Goal: Task Accomplishment & Management: Manage account settings

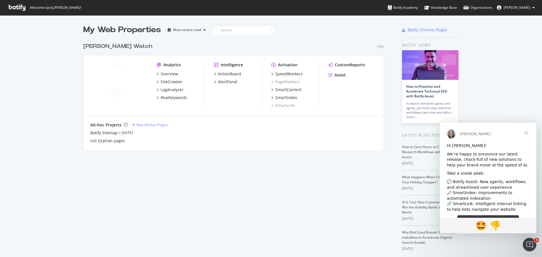
click at [524, 134] on span "Close" at bounding box center [526, 133] width 20 height 20
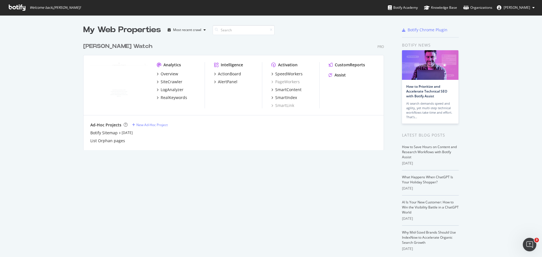
click at [525, 8] on span "[PERSON_NAME]" at bounding box center [516, 7] width 27 height 5
click at [514, 22] on link "Edit Profile" at bounding box center [509, 20] width 59 height 8
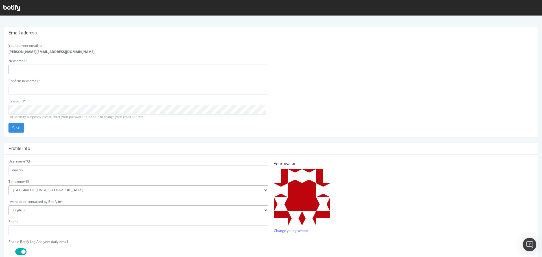
type input "[PERSON_NAME][EMAIL_ADDRESS][DOMAIN_NAME]"
click at [468, 181] on p at bounding box center [404, 197] width 260 height 56
type input "[PERSON_NAME][EMAIL_ADDRESS][DOMAIN_NAME]"
click at [155, 38] on div "Email address" at bounding box center [270, 33] width 533 height 12
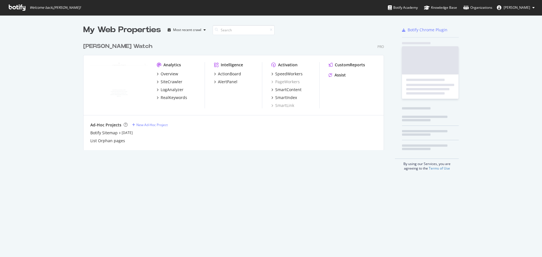
scroll to position [253, 533]
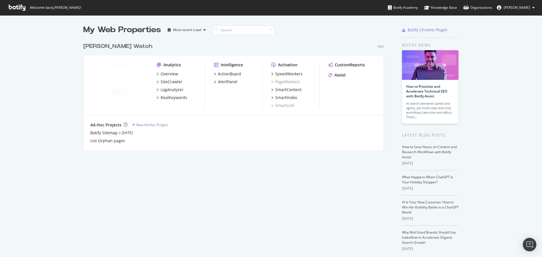
click at [517, 6] on span "[PERSON_NAME]" at bounding box center [516, 7] width 27 height 5
click at [518, 59] on div "See all Organizations" at bounding box center [509, 56] width 59 height 8
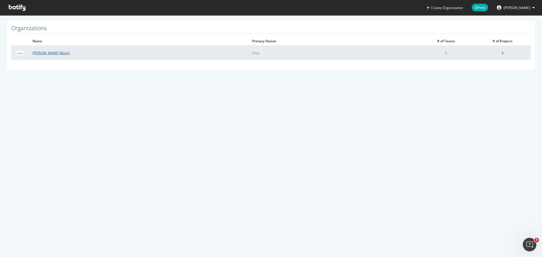
click at [48, 53] on link "[PERSON_NAME] Watch" at bounding box center [50, 53] width 37 height 5
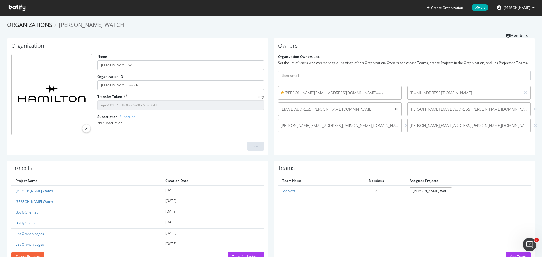
click at [395, 110] on icon at bounding box center [396, 109] width 3 height 4
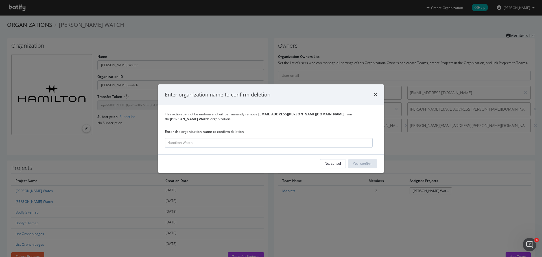
click at [230, 141] on input "modal" at bounding box center [269, 143] width 208 height 10
type input "[PERSON_NAME] Watch"
click at [366, 165] on div "Yes, confirm" at bounding box center [362, 163] width 19 height 5
